Goal: Task Accomplishment & Management: Complete application form

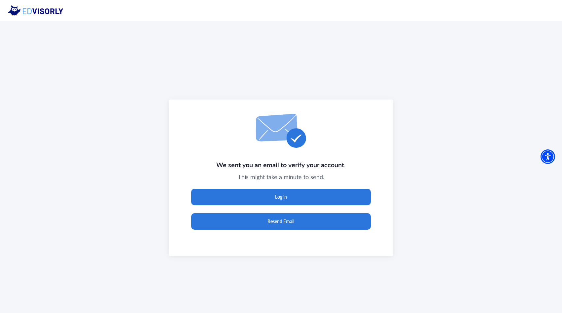
click at [324, 219] on button "Resend Email" at bounding box center [281, 221] width 180 height 17
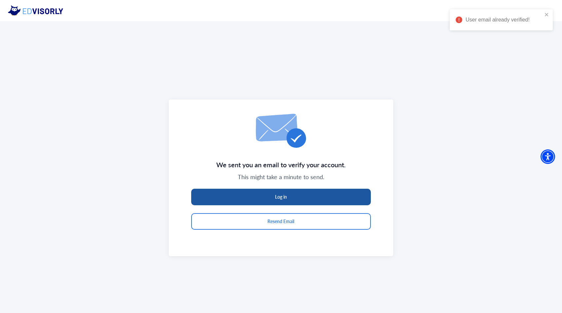
click at [306, 199] on button "Log in" at bounding box center [281, 196] width 180 height 17
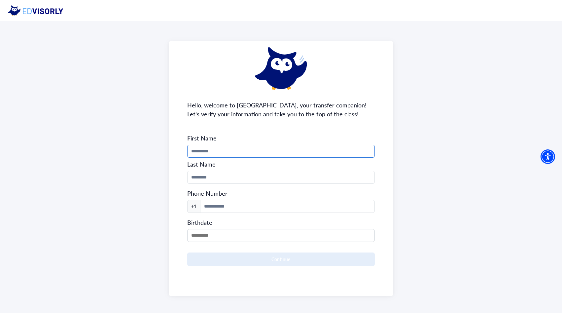
click at [287, 155] on input "Phone Number" at bounding box center [281, 151] width 188 height 13
type input "*****"
click at [283, 175] on input "Phone Number" at bounding box center [281, 177] width 188 height 13
type input "******"
click at [278, 202] on input at bounding box center [287, 206] width 175 height 13
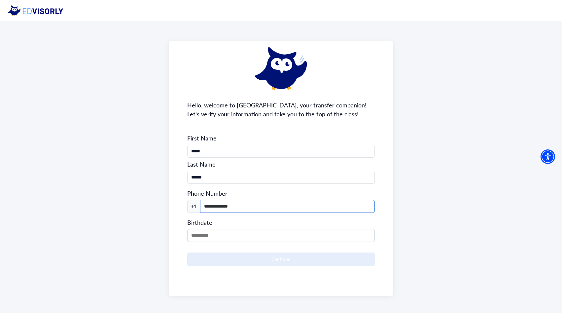
type input "**********"
click at [270, 242] on form "**********" at bounding box center [281, 200] width 188 height 132
click at [262, 237] on input "MM/DD/YYYY" at bounding box center [281, 235] width 188 height 13
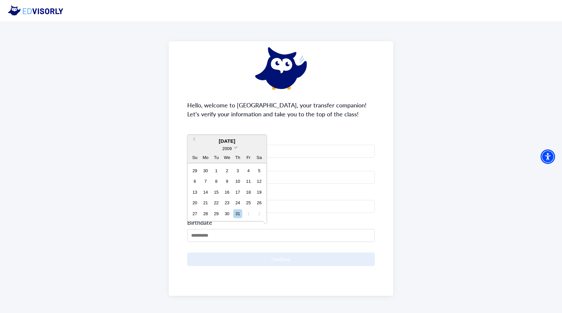
click at [229, 146] on span "2009" at bounding box center [226, 148] width 9 height 5
click at [234, 169] on div "2006" at bounding box center [227, 168] width 39 height 7
click at [260, 127] on span "Next Month" at bounding box center [260, 130] width 0 height 10
click at [194, 138] on span "Previous Month" at bounding box center [194, 140] width 0 height 10
click at [195, 138] on div "2006" at bounding box center [226, 137] width 79 height 7
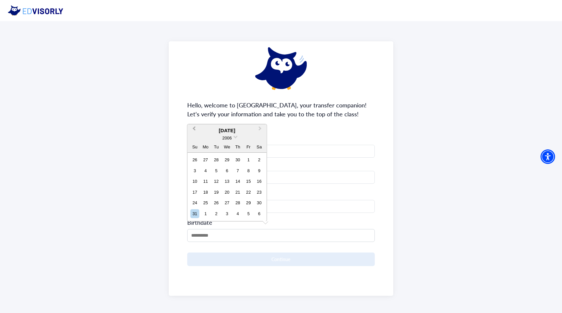
click at [195, 130] on button "Previous Month" at bounding box center [193, 130] width 11 height 11
click at [192, 141] on button "Previous Month" at bounding box center [193, 140] width 11 height 11
click at [194, 140] on span "Previous Month" at bounding box center [194, 140] width 0 height 10
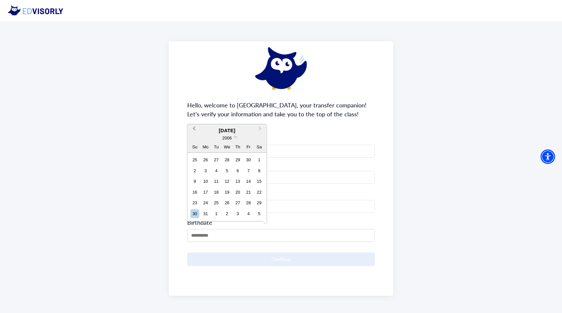
click at [194, 140] on div "2006" at bounding box center [226, 137] width 79 height 7
click at [194, 128] on span "Previous Month" at bounding box center [194, 130] width 0 height 10
click at [191, 139] on button "Previous Month" at bounding box center [193, 140] width 11 height 11
click at [191, 139] on div "2006" at bounding box center [226, 137] width 79 height 7
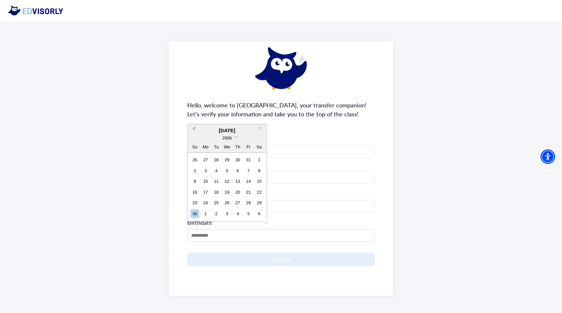
click at [194, 131] on button "Previous Month" at bounding box center [193, 130] width 11 height 11
click at [216, 199] on div "21" at bounding box center [216, 202] width 9 height 9
type input "**********"
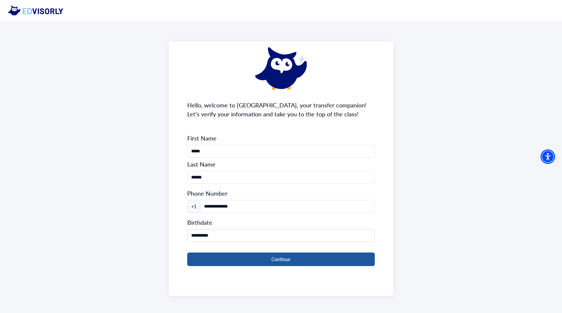
click at [248, 261] on button "Continue" at bounding box center [281, 259] width 188 height 14
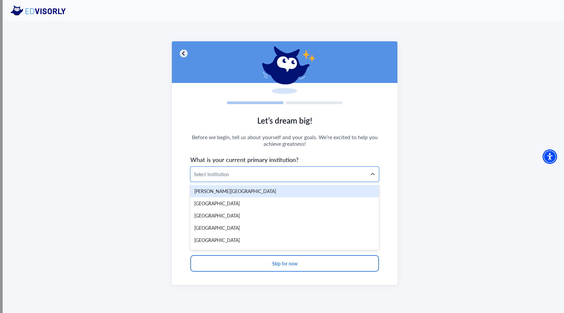
click at [281, 172] on div at bounding box center [279, 174] width 170 height 8
click at [257, 169] on div "Select Institution" at bounding box center [279, 174] width 176 height 15
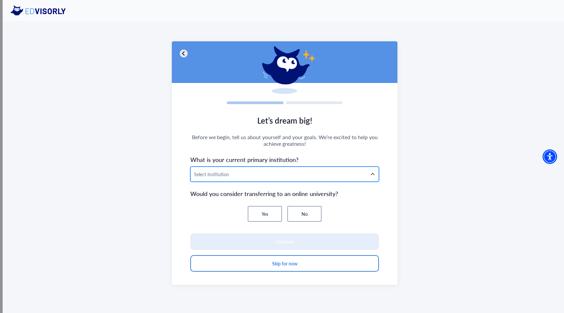
click at [257, 169] on div "Select Institution" at bounding box center [279, 174] width 176 height 15
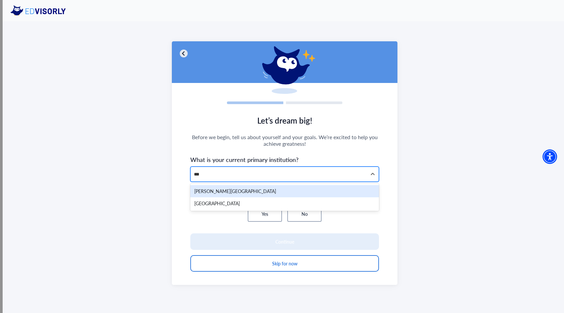
type input "****"
click at [246, 190] on div "Fresno City College" at bounding box center [284, 191] width 189 height 12
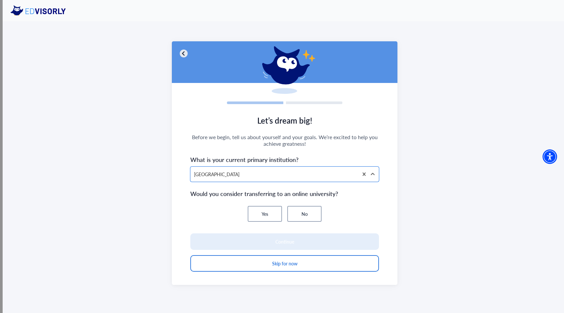
click at [307, 212] on button "No" at bounding box center [304, 214] width 34 height 16
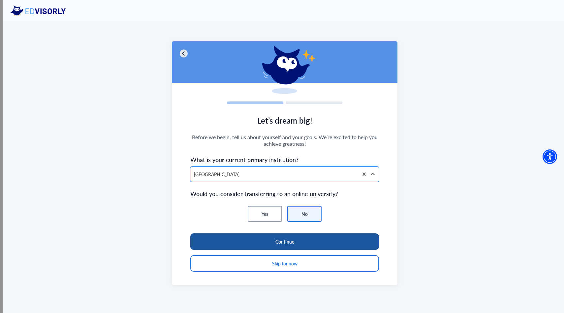
click at [303, 240] on button "Continue" at bounding box center [284, 241] width 189 height 17
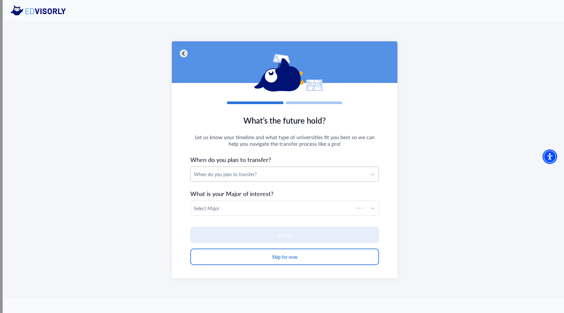
click at [270, 171] on div "When do you plan to transfer?" at bounding box center [279, 174] width 170 height 7
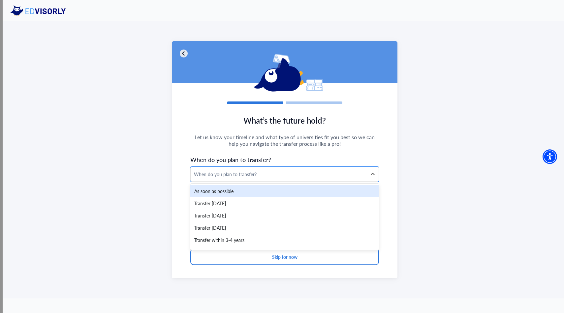
click at [225, 192] on div "As soon as possible" at bounding box center [284, 191] width 189 height 12
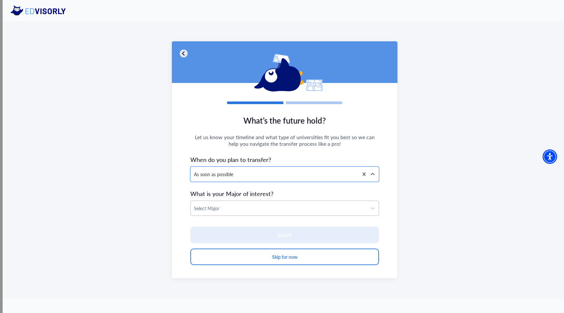
click at [229, 210] on div at bounding box center [279, 208] width 170 height 8
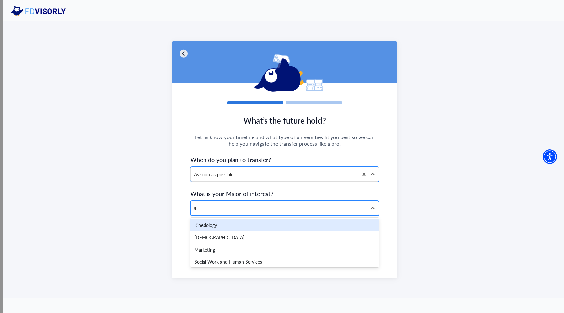
type input "**"
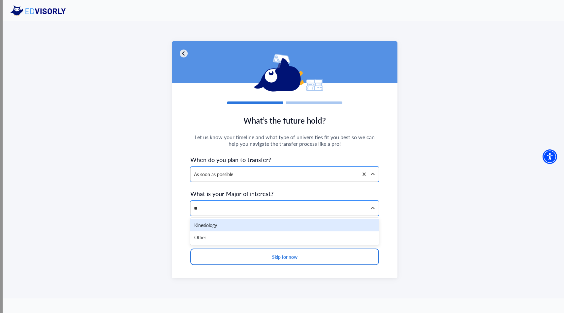
click at [228, 225] on div "Kinesiology" at bounding box center [284, 225] width 189 height 12
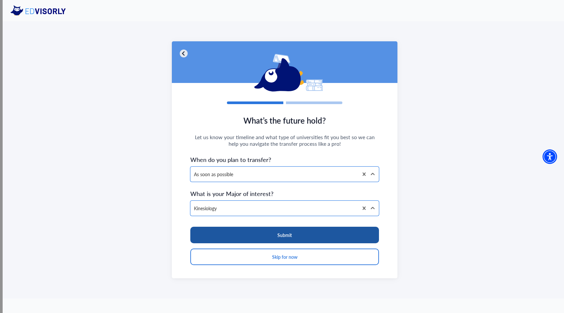
click at [263, 235] on button "Submit" at bounding box center [284, 234] width 189 height 17
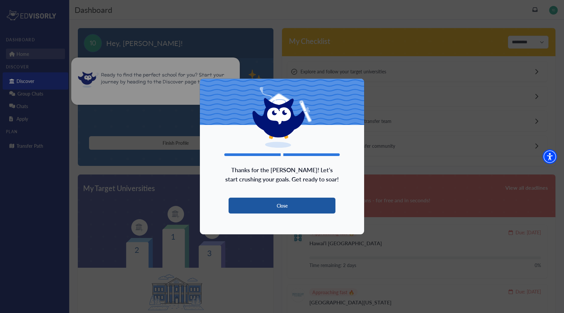
click at [292, 204] on button "Close" at bounding box center [282, 205] width 107 height 16
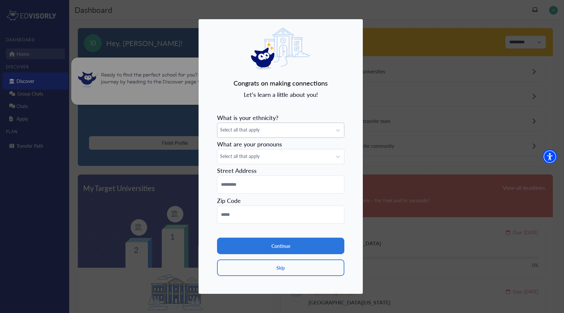
click at [303, 127] on span "Select all that apply" at bounding box center [275, 129] width 110 height 7
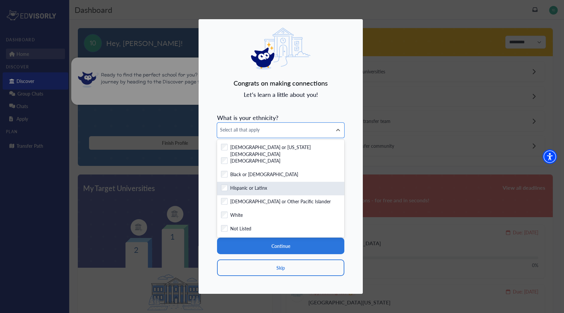
click at [257, 185] on label "Hispanic or Latinx" at bounding box center [248, 188] width 37 height 8
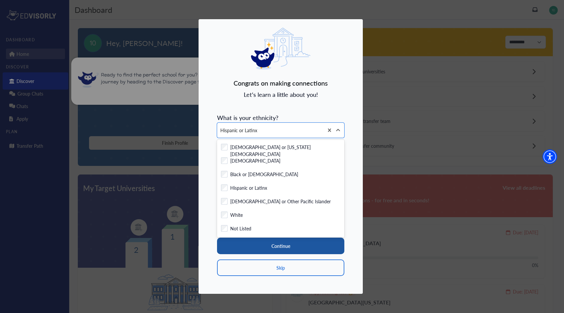
click at [286, 246] on button "Continue" at bounding box center [280, 245] width 127 height 17
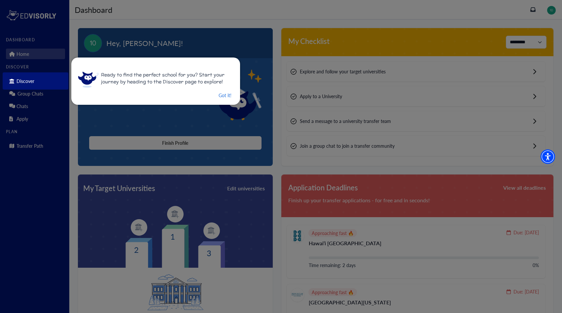
click at [214, 100] on div "Ready to find the perfect school for you? Start your journey by heading to the …" at bounding box center [155, 80] width 169 height 47
click at [220, 96] on button "Got it!" at bounding box center [225, 95] width 14 height 8
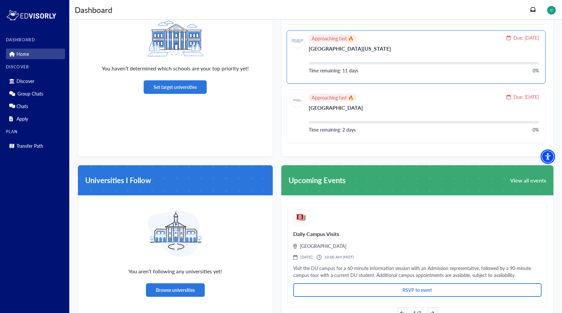
scroll to position [254, 0]
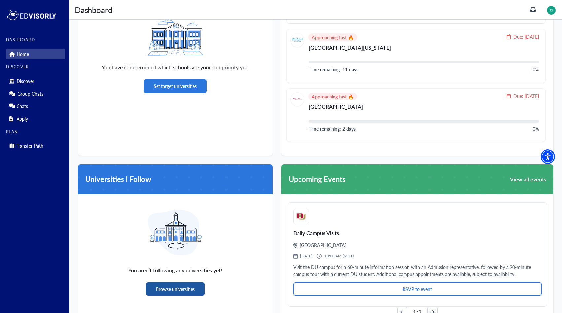
click at [198, 288] on button "Browse universities" at bounding box center [175, 289] width 59 height 14
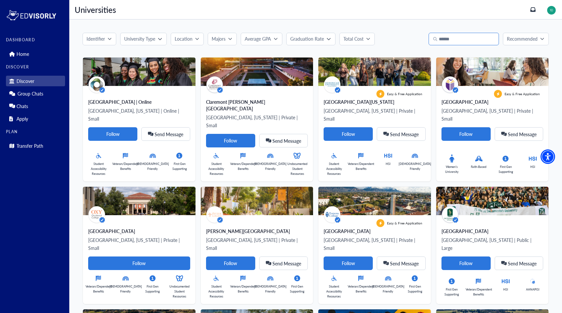
click at [456, 36] on input "Search" at bounding box center [463, 39] width 70 height 13
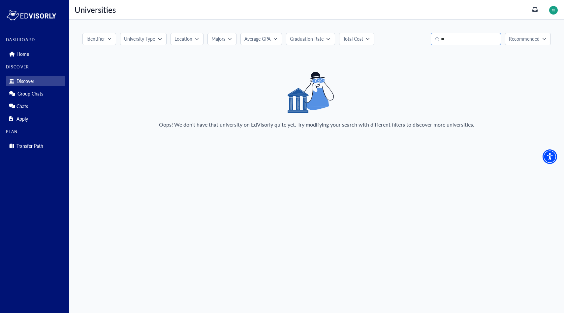
type input "*"
click at [158, 40] on icon "button" at bounding box center [160, 39] width 4 height 4
click at [139, 82] on span "Public" at bounding box center [142, 79] width 12 height 7
click at [148, 113] on div "Oops! We don’t have that university on EdVisorly quite yet. Try modifying your …" at bounding box center [317, 103] width 469 height 62
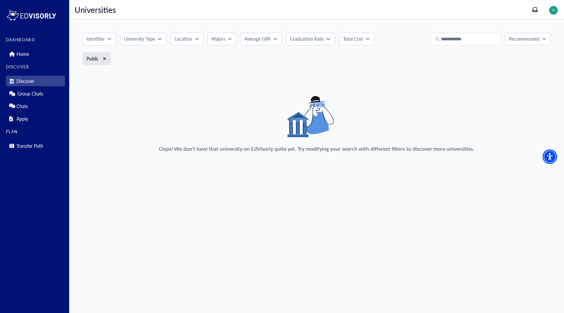
click at [188, 38] on p "Location" at bounding box center [184, 38] width 18 height 7
click at [184, 103] on div "California" at bounding box center [197, 104] width 28 height 7
click at [265, 123] on button "Apply" at bounding box center [265, 120] width 12 height 7
click at [102, 61] on div "Public" at bounding box center [97, 58] width 29 height 13
click at [106, 57] on icon "xmark" at bounding box center [104, 58] width 3 height 3
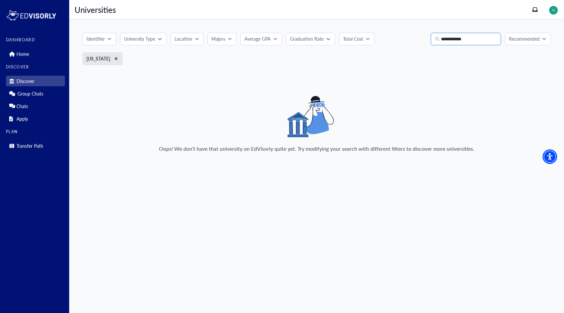
click at [480, 42] on input "**********" at bounding box center [466, 39] width 70 height 13
type input "**********"
click at [47, 55] on link "Home" at bounding box center [35, 54] width 59 height 11
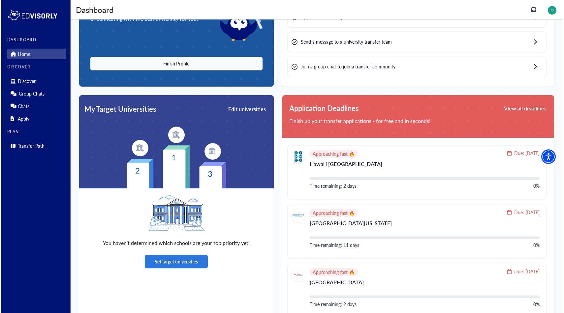
scroll to position [92, 0]
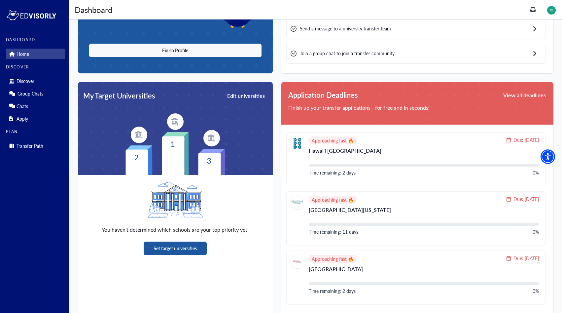
click at [182, 251] on button "Set target universities" at bounding box center [175, 248] width 63 height 14
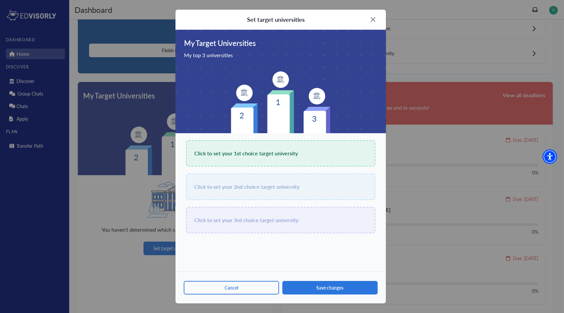
click at [270, 157] on span "Click to set your 1st choice target university" at bounding box center [246, 153] width 104 height 9
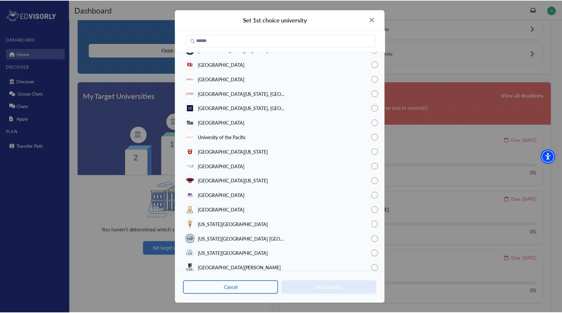
scroll to position [0, 0]
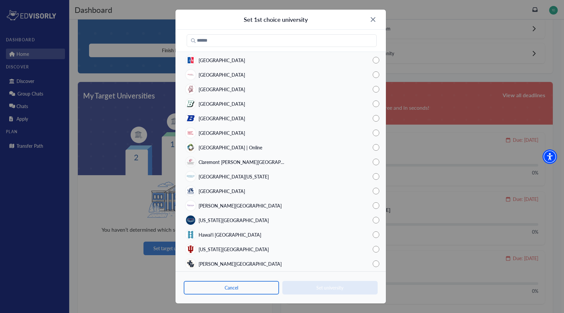
click at [375, 16] on div "Set 1st choice university" at bounding box center [281, 20] width 211 height 20
click at [374, 20] on img at bounding box center [373, 19] width 5 height 5
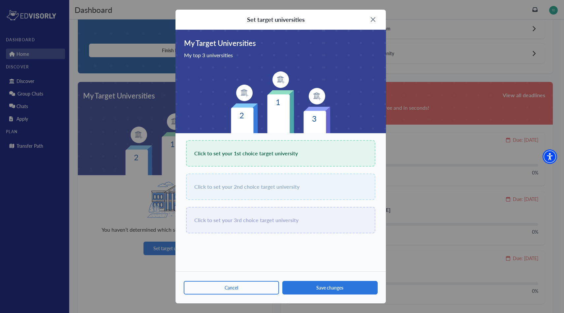
click at [372, 19] on img at bounding box center [373, 19] width 5 height 5
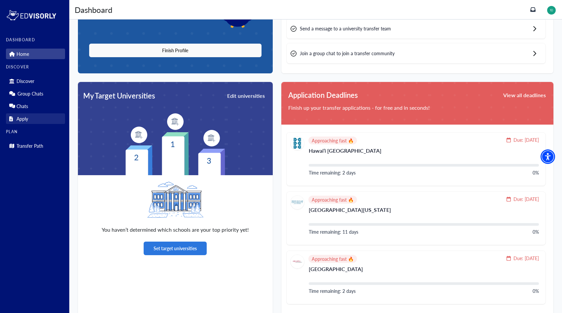
click at [35, 122] on link "Apply" at bounding box center [35, 118] width 59 height 11
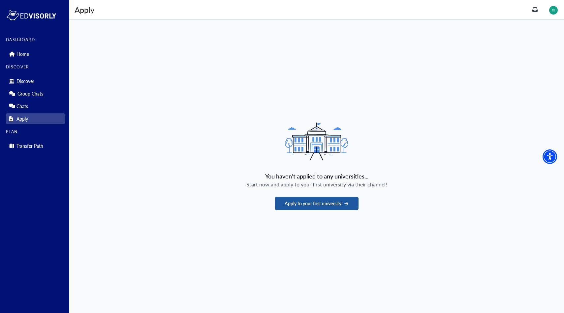
click at [317, 198] on button "Apply to your first university!" at bounding box center [317, 203] width 84 height 14
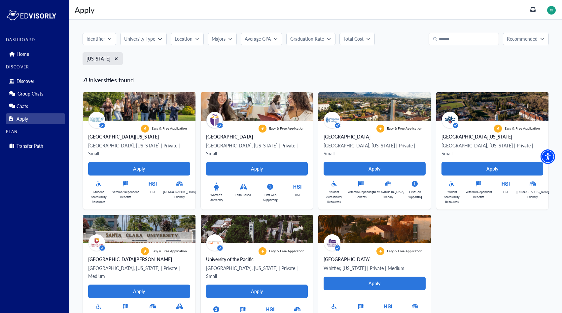
click at [187, 41] on p "Location" at bounding box center [184, 38] width 18 height 7
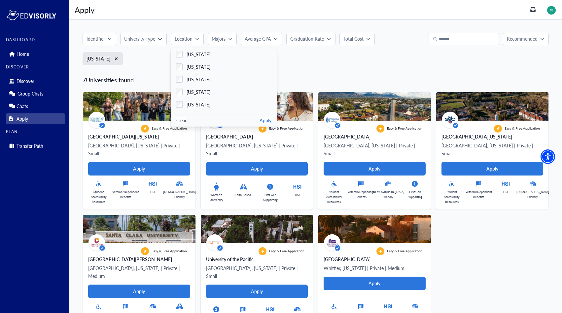
click at [266, 120] on button "Apply" at bounding box center [265, 120] width 12 height 7
